Goal: Transaction & Acquisition: Purchase product/service

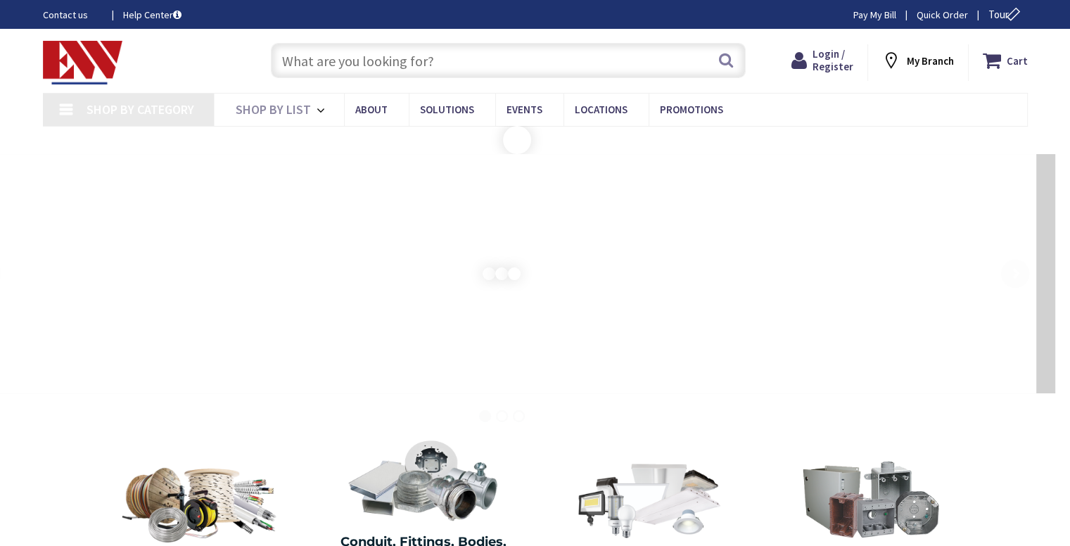
type input "[PERSON_NAME][GEOGRAPHIC_DATA], [GEOGRAPHIC_DATA]"
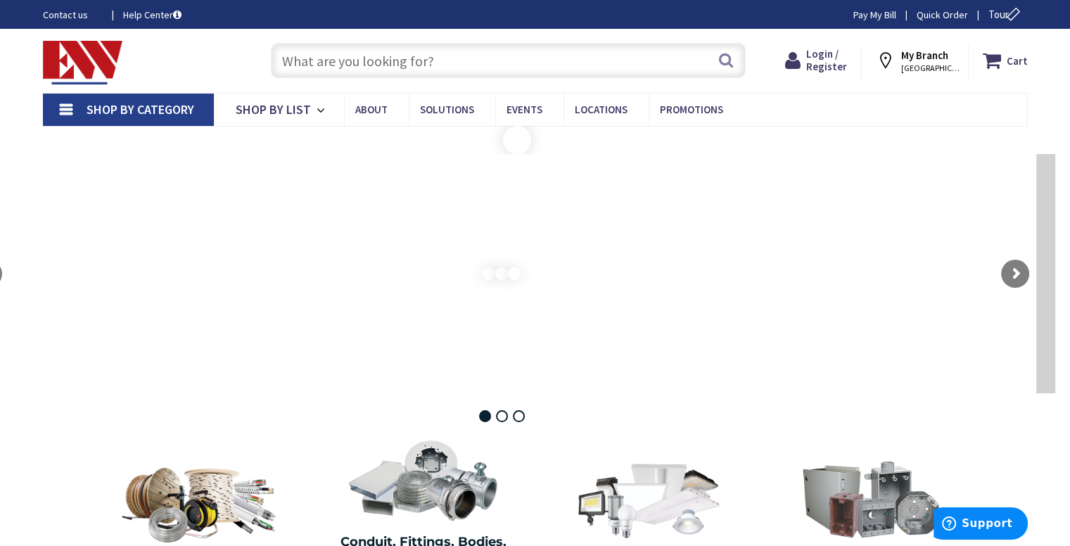
click at [0, 0] on strong "Login to Your Account" at bounding box center [0, 0] width 0 height 0
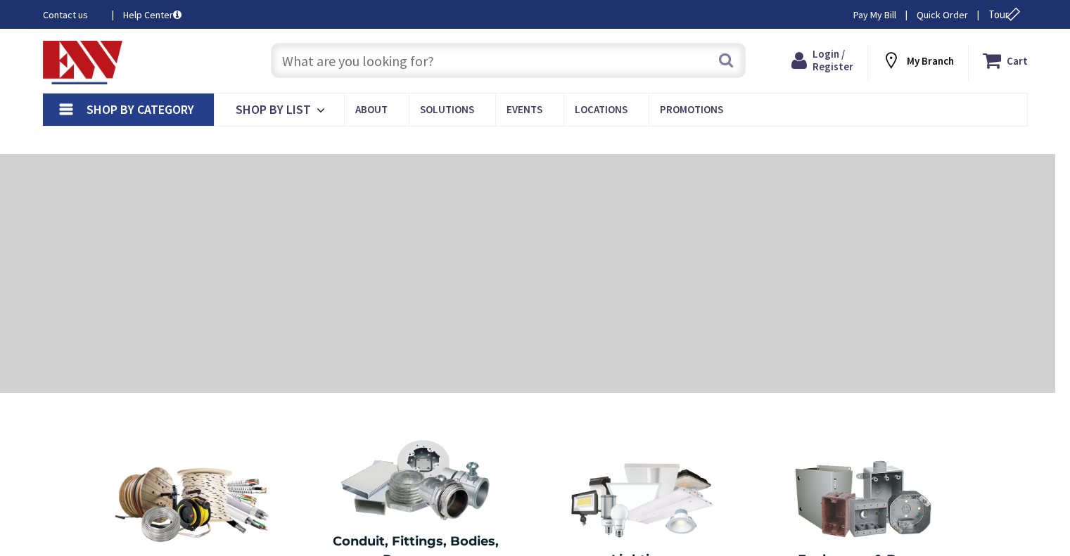
click at [360, 69] on input "text" at bounding box center [508, 60] width 475 height 35
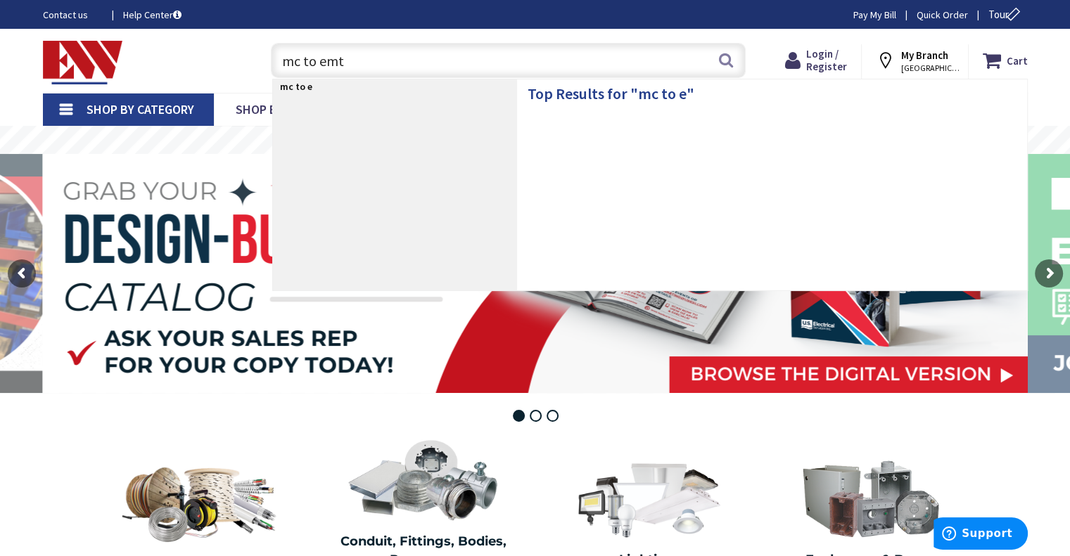
type input "mc to emt"
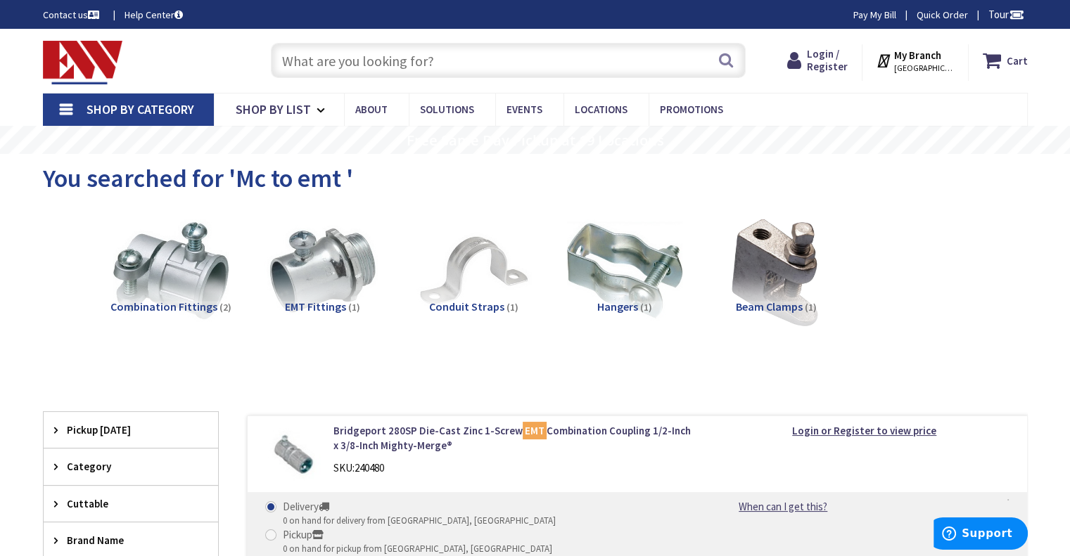
click at [453, 74] on input "text" at bounding box center [508, 60] width 475 height 35
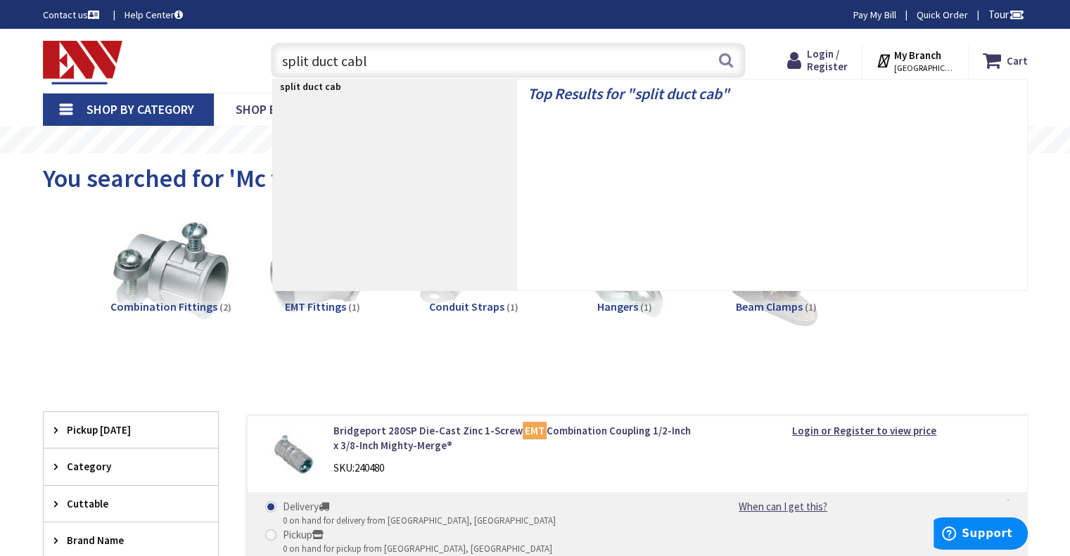
type input "split duct cable"
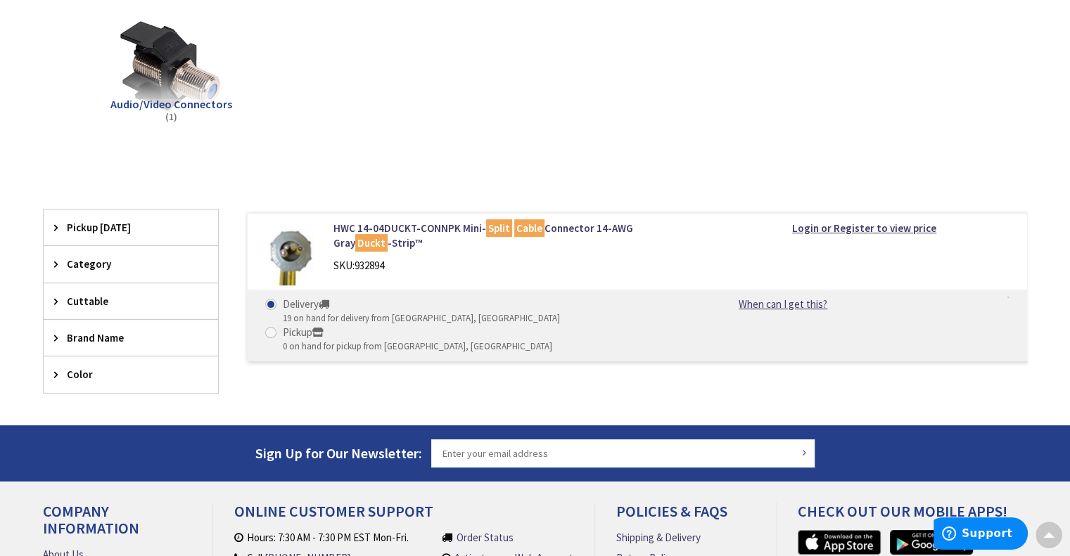
scroll to position [211, 0]
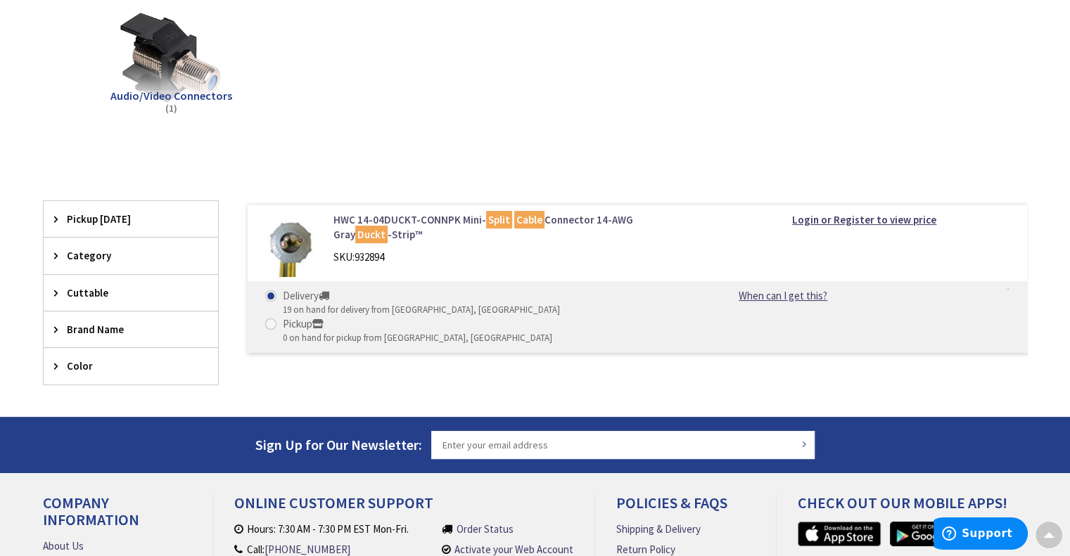
click at [570, 218] on link "HWC 14-04DUCKT-CONNPK Mini- Split Cable Connector 14-AWG Gray Duckt -Strip™" at bounding box center [512, 227] width 358 height 30
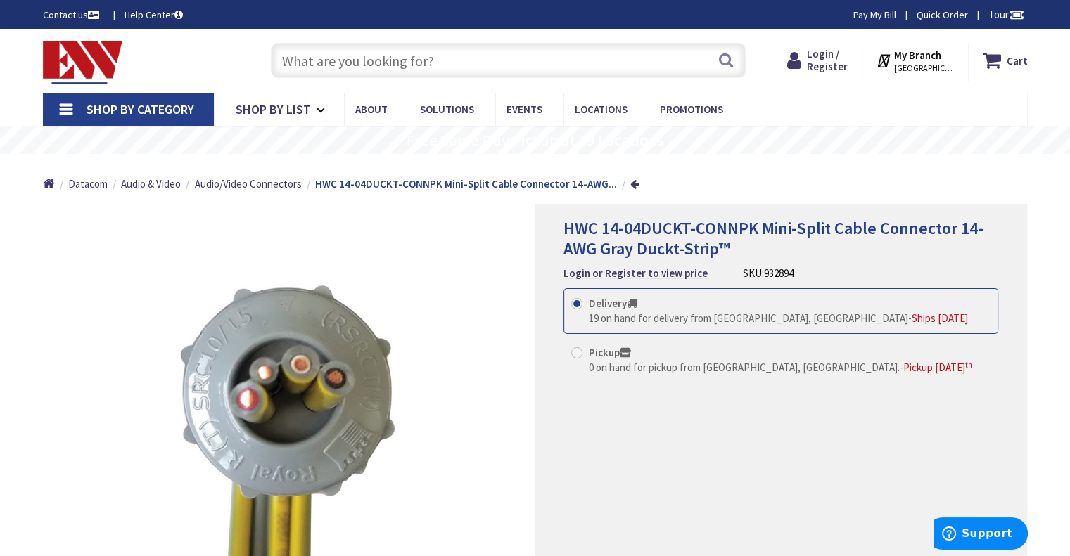
click at [119, 101] on link "Shop By Category" at bounding box center [128, 110] width 171 height 32
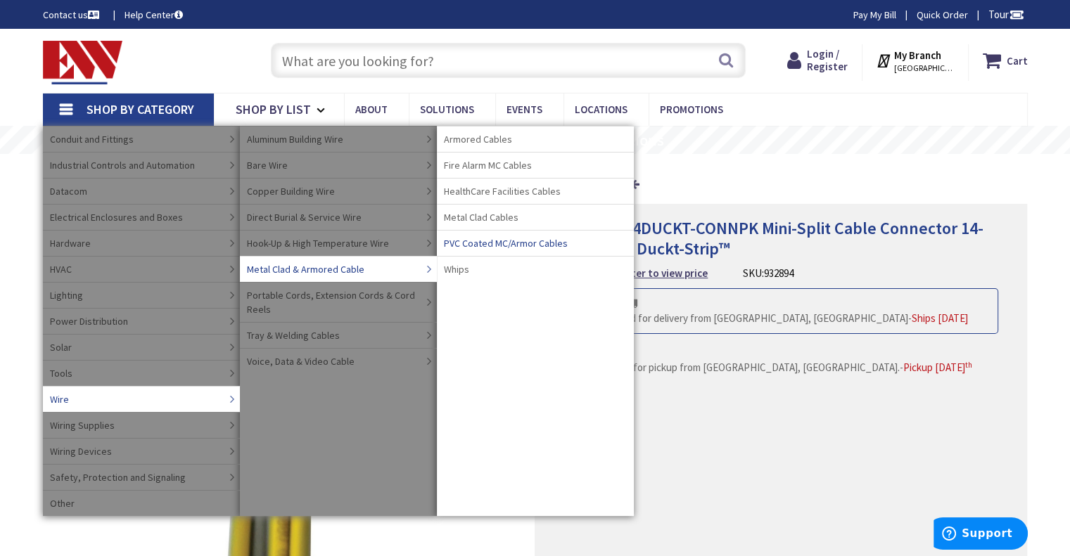
click at [482, 246] on span "PVC Coated MC/Armor Cables" at bounding box center [506, 243] width 124 height 14
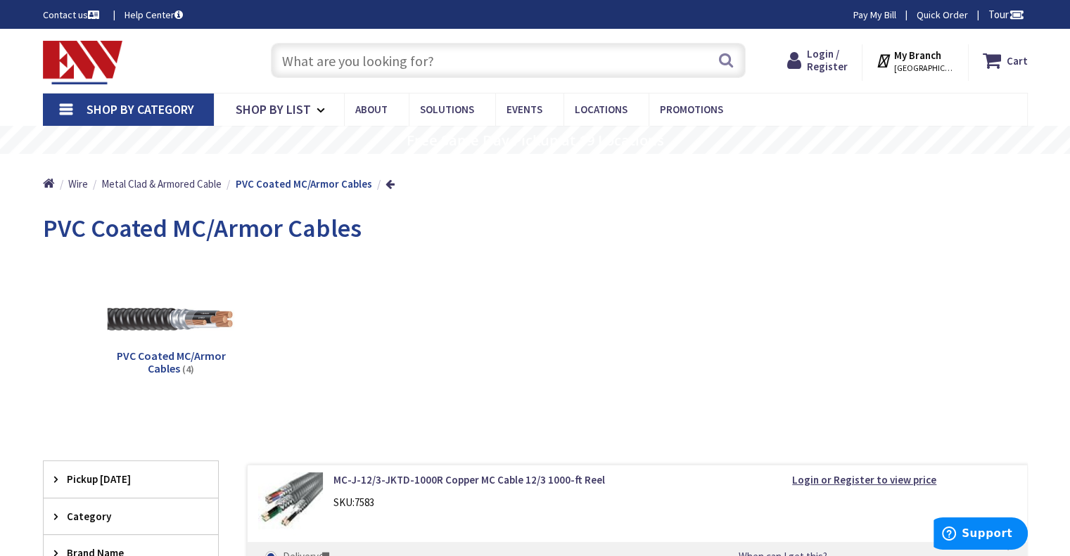
click at [177, 316] on img at bounding box center [170, 320] width 127 height 127
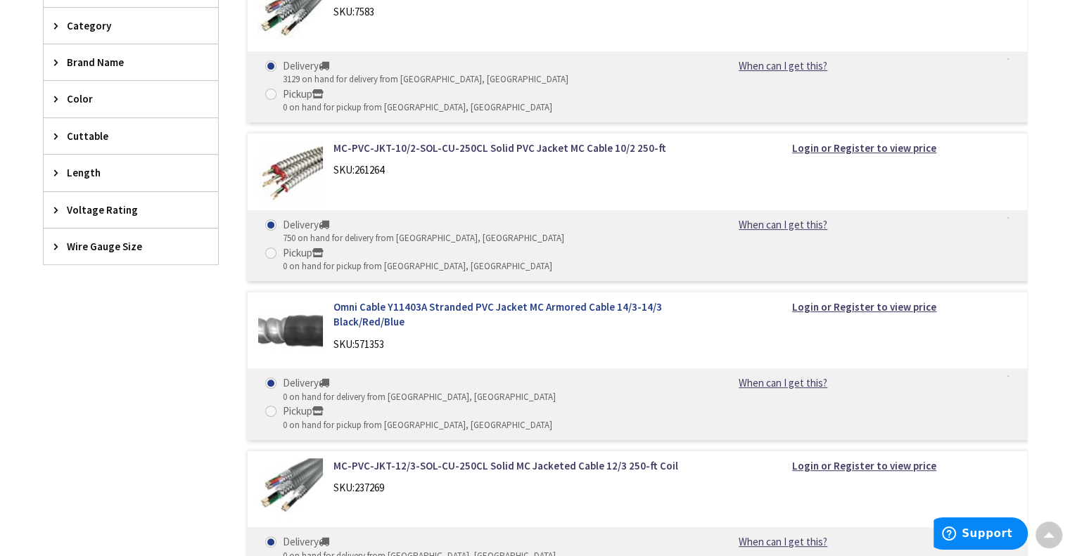
scroll to position [365, 0]
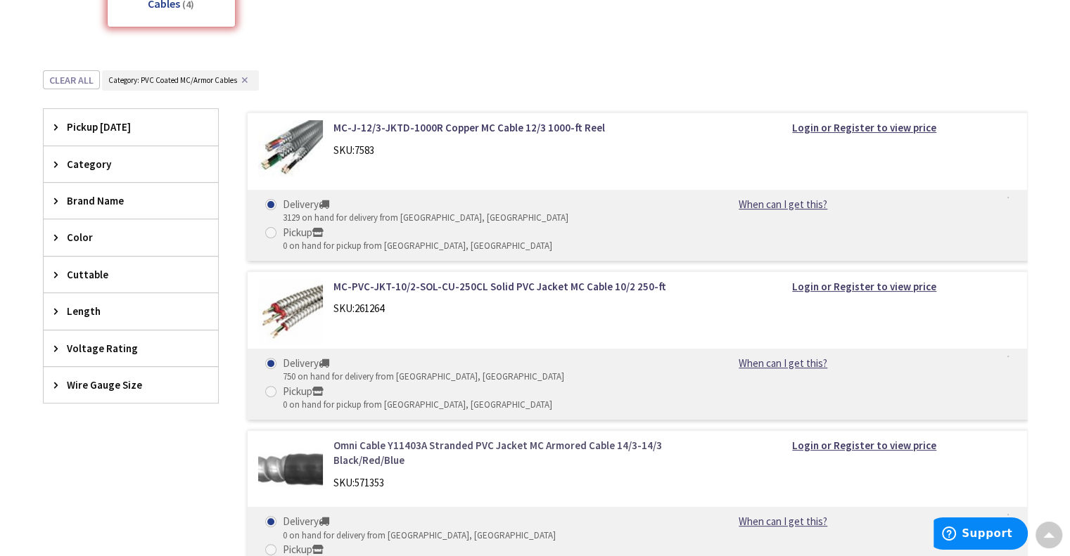
click at [435, 438] on link "Omni Cable Y11403A Stranded PVC Jacket MC Armored Cable 14/3-14/3 Black/Red/Blue" at bounding box center [512, 453] width 358 height 30
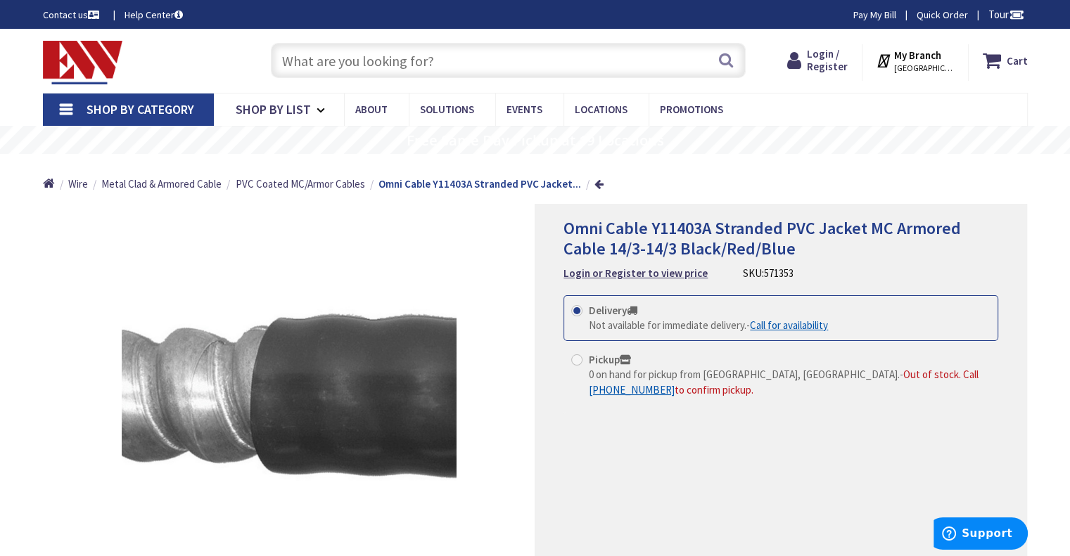
click at [423, 59] on input "text" at bounding box center [508, 60] width 475 height 35
drag, startPoint x: 335, startPoint y: 58, endPoint x: 349, endPoint y: 58, distance: 14.1
click at [335, 58] on input "14/4 minisplit cable" at bounding box center [508, 60] width 475 height 35
type input "14/4 mini split cable"
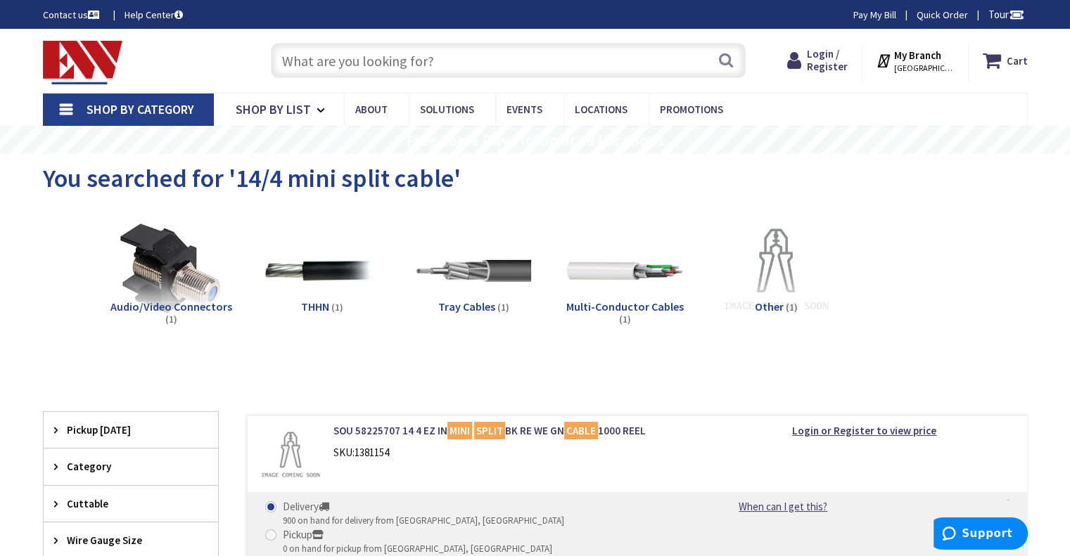
click at [428, 50] on input "text" at bounding box center [508, 60] width 475 height 35
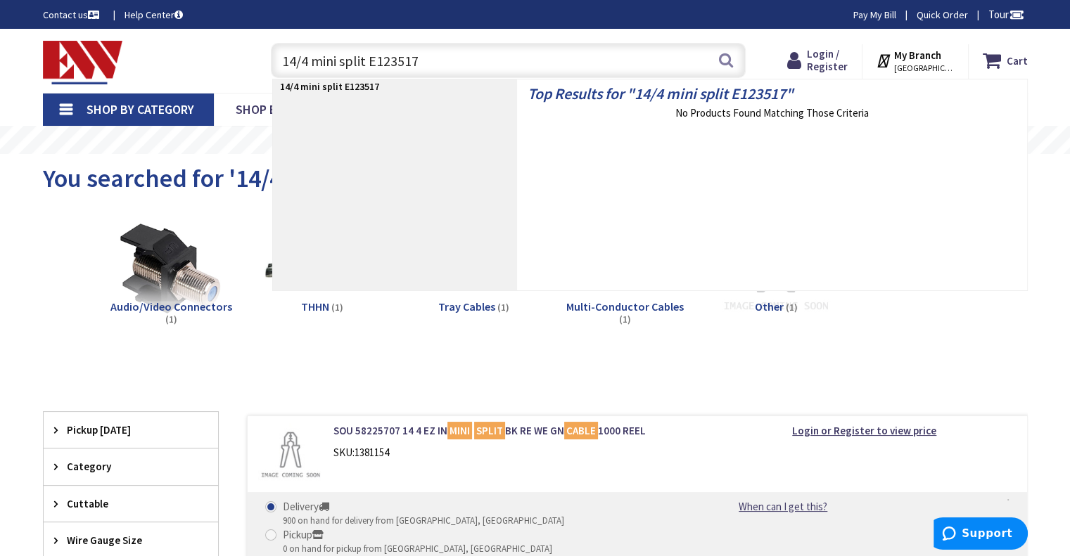
drag, startPoint x: 429, startPoint y: 67, endPoint x: 273, endPoint y: 58, distance: 156.3
click at [273, 58] on input "14/4 mini split E123517" at bounding box center [508, 60] width 475 height 35
type input "14/4 mini split E123517"
